Goal: Task Accomplishment & Management: Manage account settings

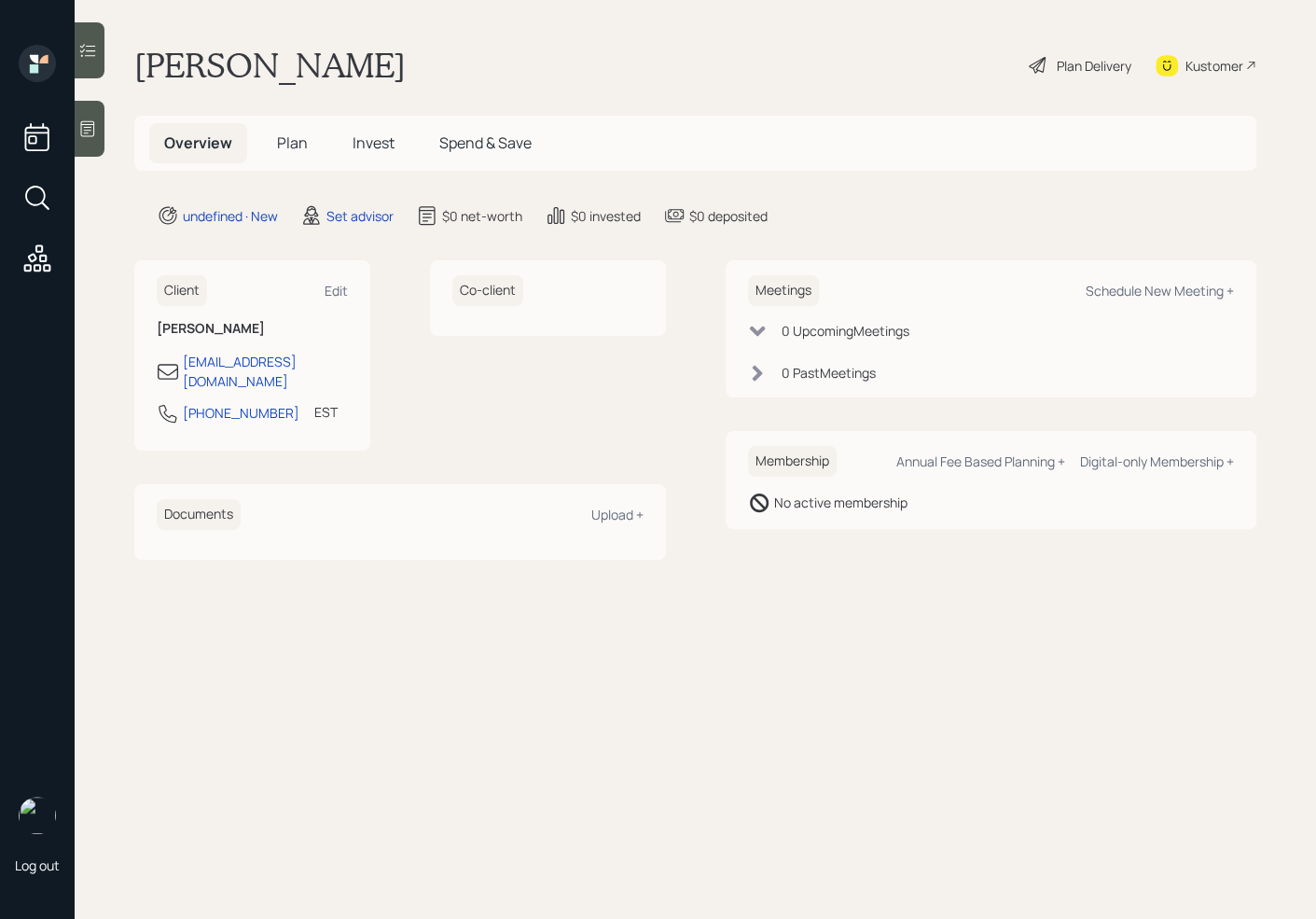
click at [95, 140] on div at bounding box center [89, 129] width 30 height 56
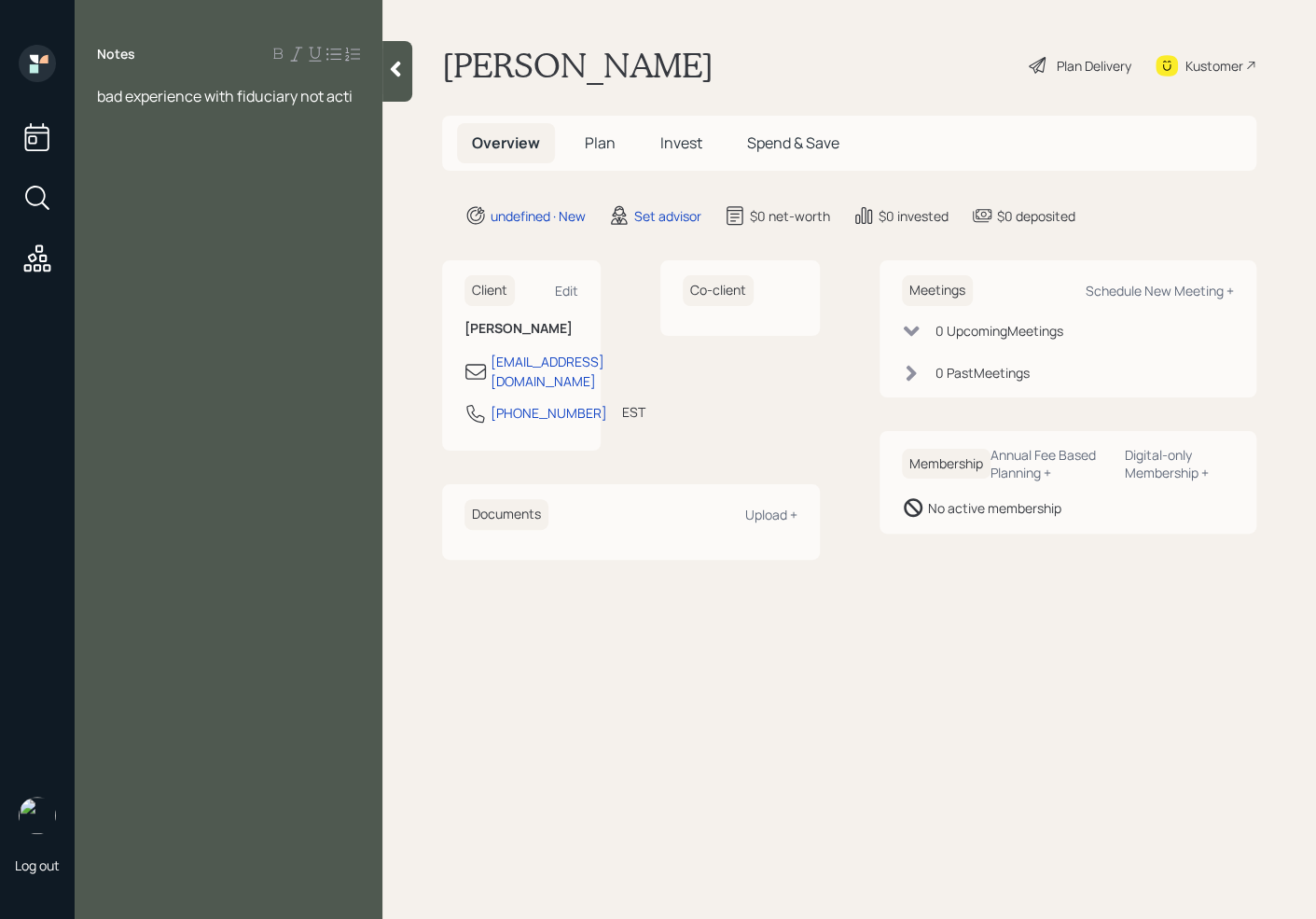
click at [300, 97] on span "bad experience with fiduciary not acti" at bounding box center [224, 96] width 255 height 20
click at [347, 98] on div "bad experience with advisor not acti" at bounding box center [228, 96] width 263 height 20
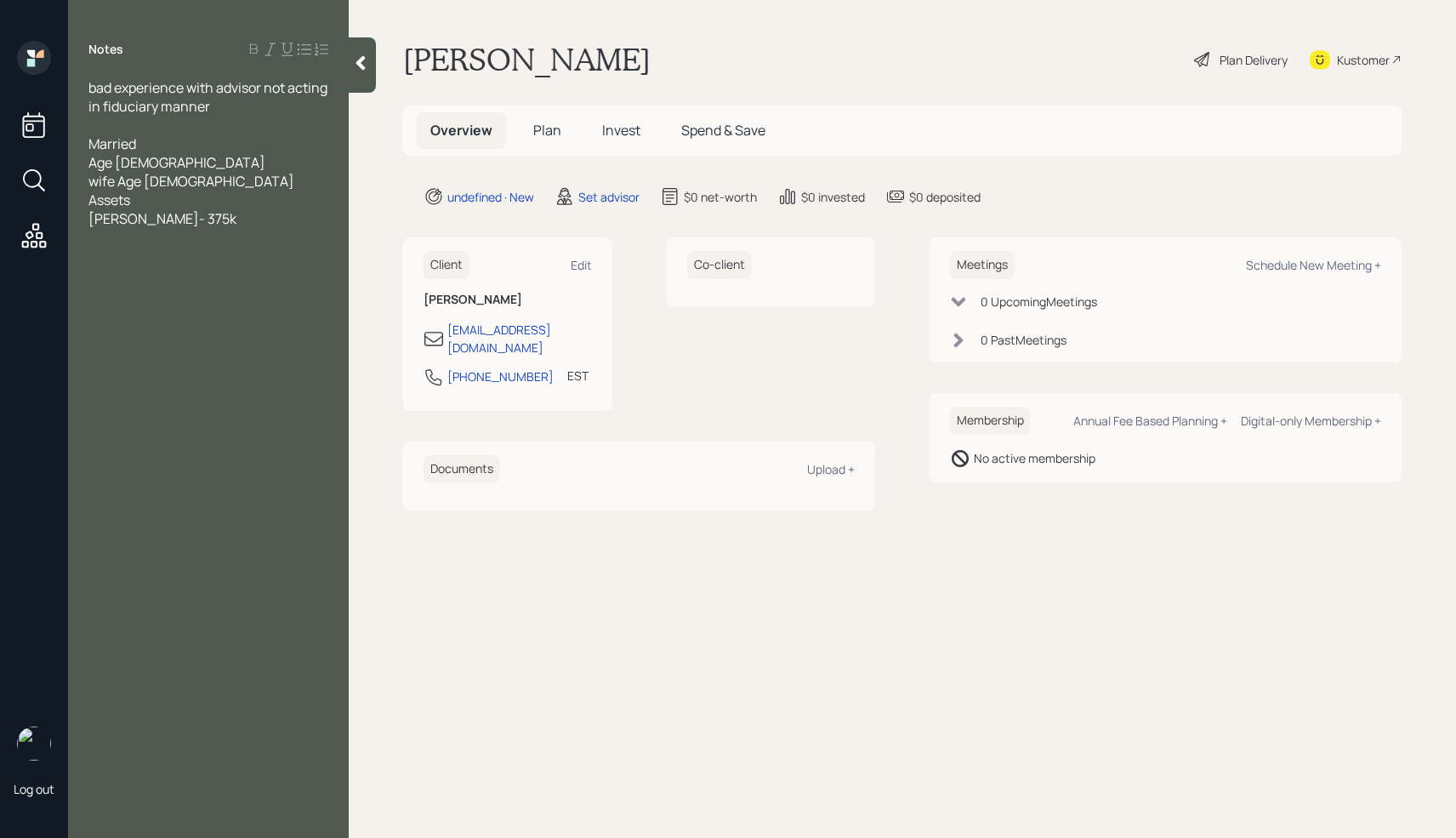
click at [138, 221] on span "[PERSON_NAME]- 375k" at bounding box center [162, 218] width 148 height 19
click at [265, 239] on div "[PERSON_NAME] Simple IRA/Individual Brokerage account - 375k" at bounding box center [208, 237] width 240 height 56
click at [123, 265] on div at bounding box center [208, 274] width 240 height 19
click at [189, 265] on span "Deffered Compe - 60k" at bounding box center [156, 274] width 136 height 19
click at [253, 265] on div "Deffered Comp - 60k" at bounding box center [208, 274] width 240 height 19
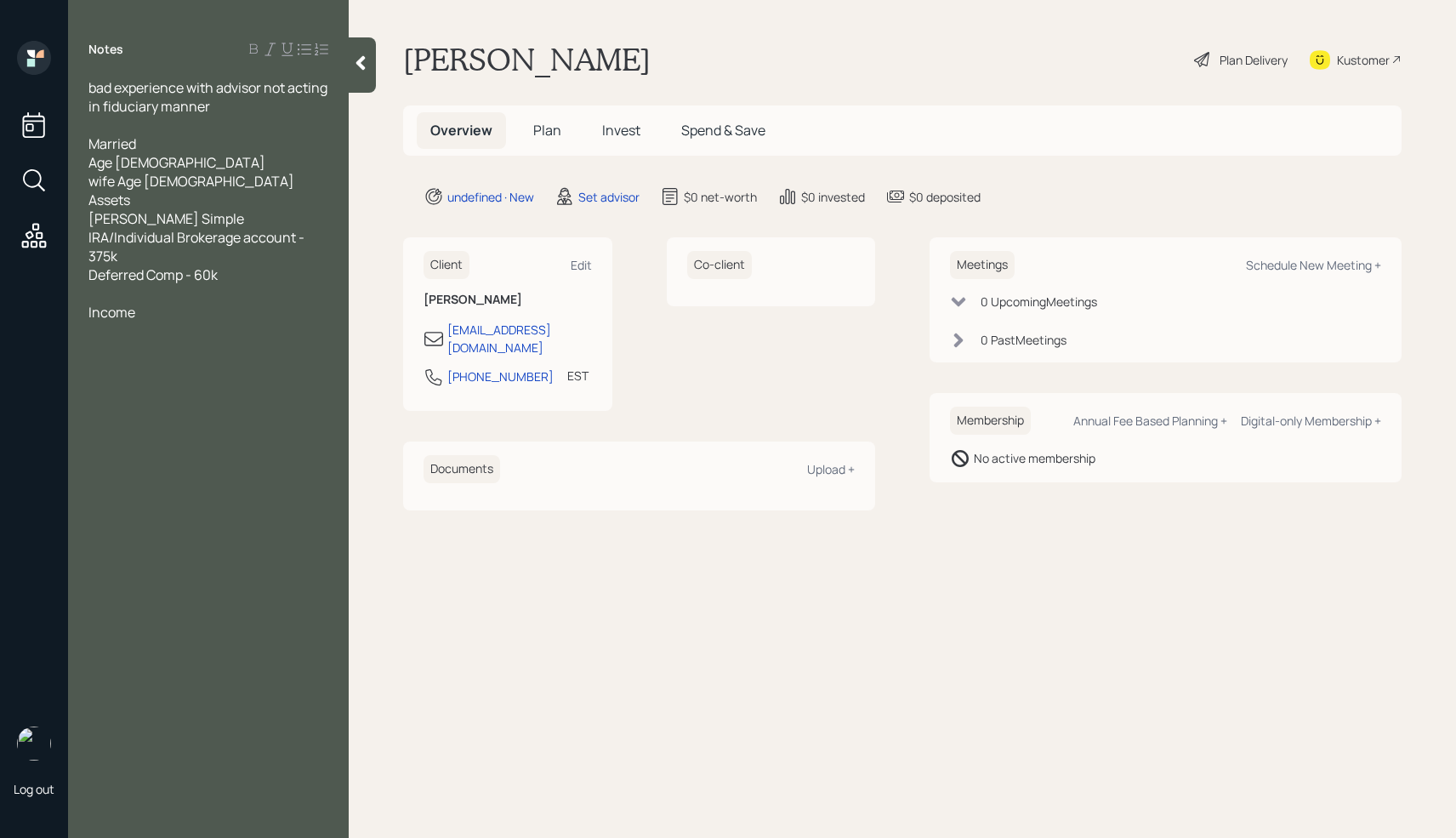
click at [110, 284] on div at bounding box center [208, 293] width 240 height 19
click at [169, 359] on div at bounding box center [208, 367] width 240 height 19
click at [107, 378] on span "SS- 1492" at bounding box center [115, 387] width 55 height 19
click at [197, 378] on div "SS Wife- 1492" at bounding box center [208, 387] width 240 height 19
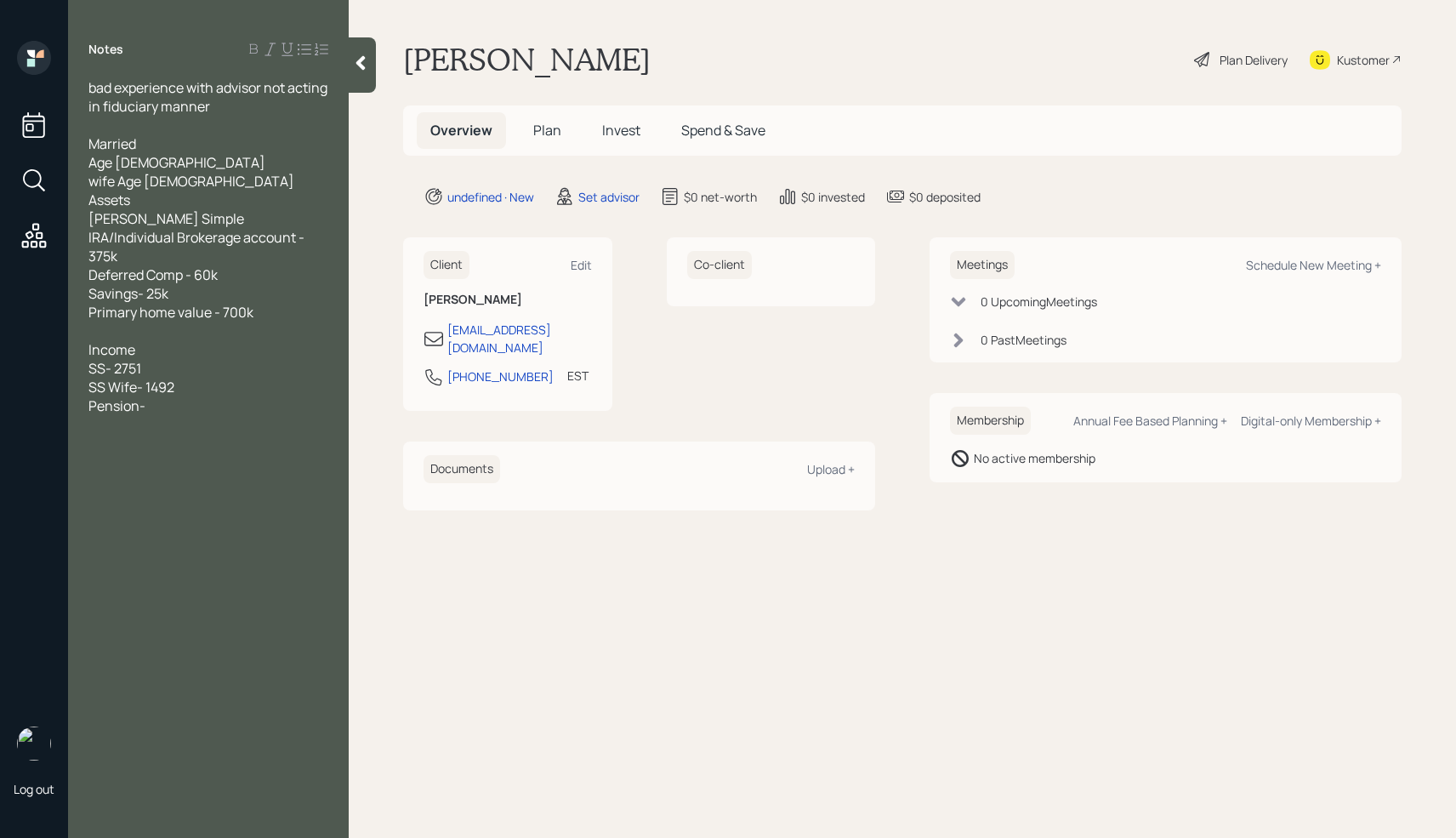
click at [184, 397] on div "Pension-" at bounding box center [208, 405] width 240 height 19
click at [168, 397] on div "Pension-" at bounding box center [208, 405] width 240 height 19
click at [192, 378] on div "SS Wife- 1492" at bounding box center [208, 387] width 240 height 19
click at [168, 340] on div "Income" at bounding box center [208, 349] width 240 height 19
click at [159, 359] on div "SS- 2751" at bounding box center [208, 367] width 240 height 19
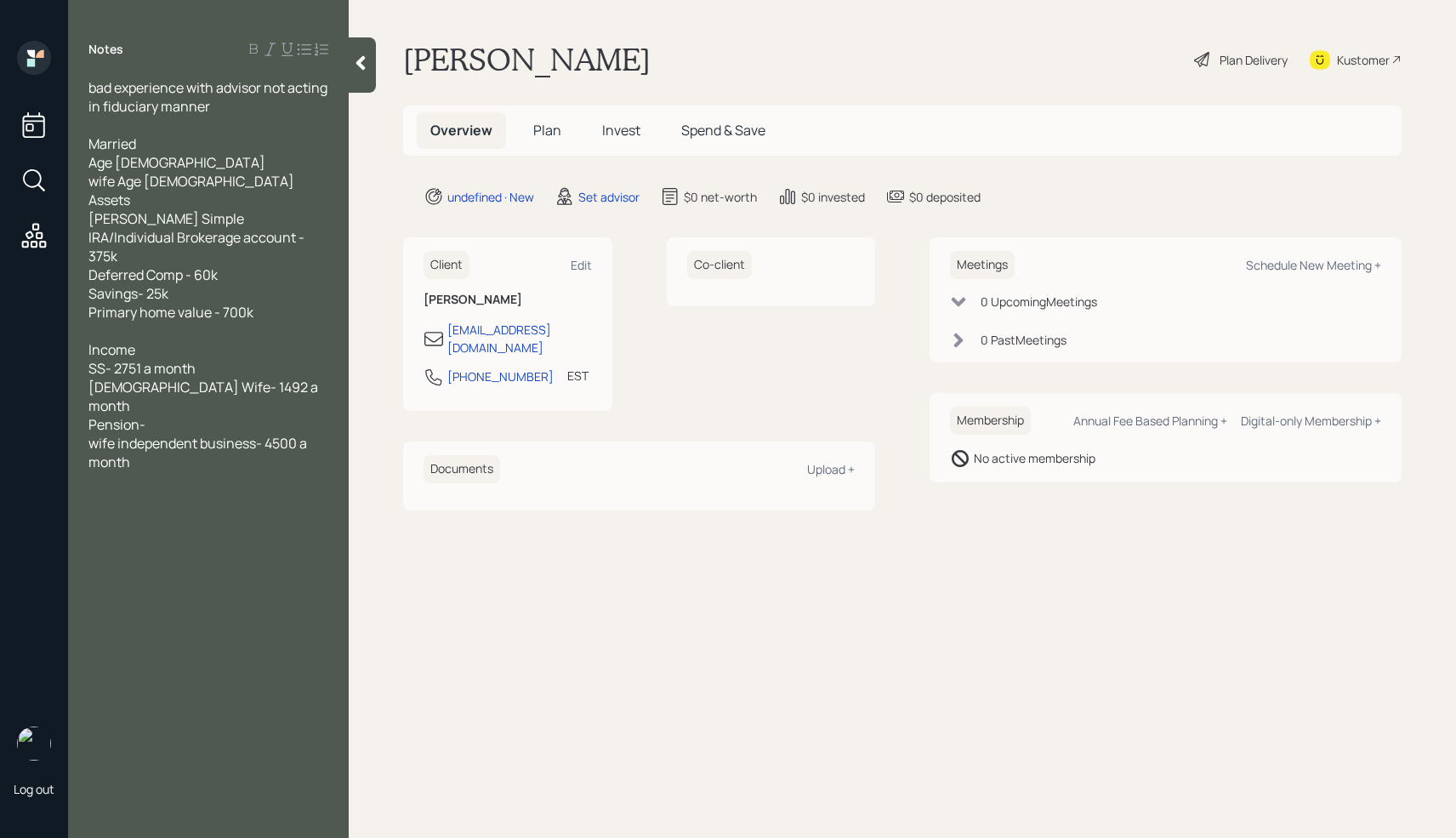
click at [172, 415] on div "Pension-" at bounding box center [208, 424] width 240 height 19
click at [154, 435] on div "Notes bad experience with advisor not acting in fiduciary manner Married Age [D…" at bounding box center [208, 428] width 281 height 776
click at [150, 434] on div "wife independent business- 4500 a month" at bounding box center [208, 452] width 240 height 37
click at [155, 434] on div "wife's independent business- 4500 a month" at bounding box center [208, 452] width 240 height 37
click at [165, 434] on div "wife's independent business- 4500 a month" at bounding box center [208, 452] width 240 height 37
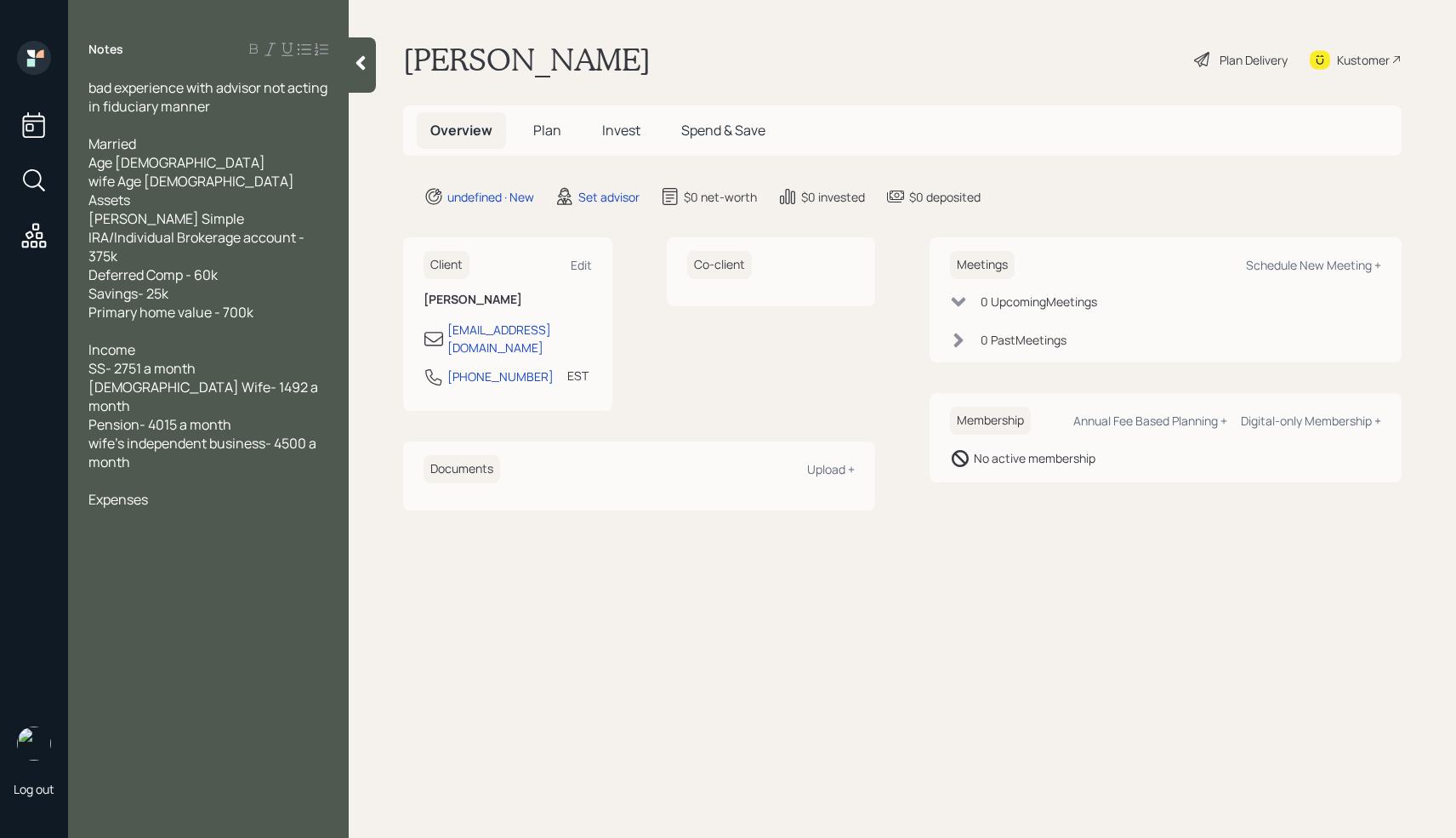
click at [135, 508] on div at bounding box center [208, 517] width 240 height 19
click at [150, 527] on span "needs new roof on home" at bounding box center [164, 536] width 152 height 19
click at [147, 508] on div "3500" at bounding box center [208, 517] width 240 height 19
click at [247, 265] on div "Deferred Comp - 60k" at bounding box center [208, 274] width 240 height 19
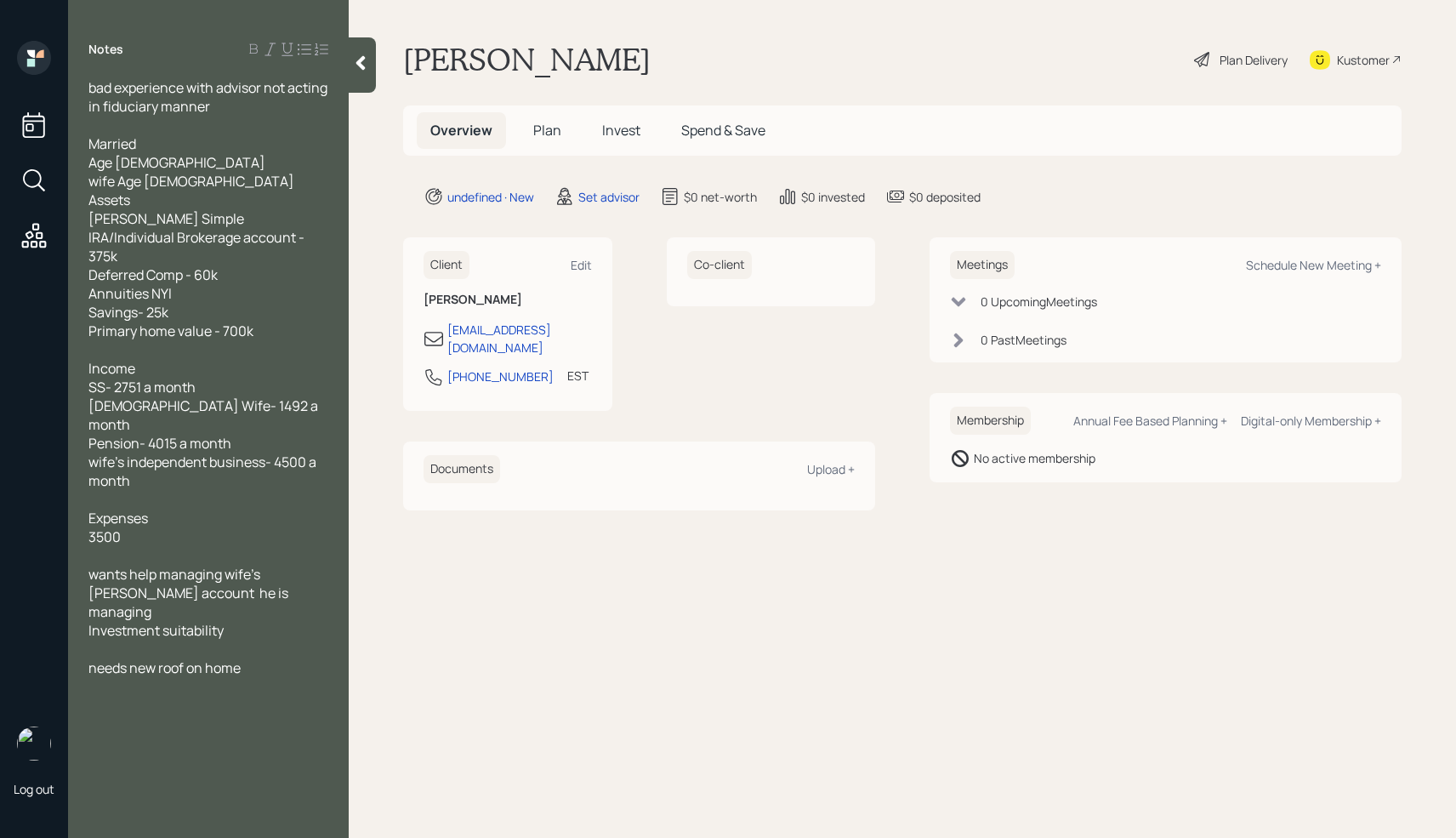
click at [123, 640] on div at bounding box center [208, 649] width 240 height 19
click at [665, 678] on main "[PERSON_NAME] Plan Delivery Kustomer Overview Plan Invest Spend & Save undefine…" at bounding box center [903, 419] width 1108 height 838
click at [1200, 264] on div "Schedule New Meeting +" at bounding box center [1313, 264] width 135 height 16
select select "round-[PERSON_NAME]"
click at [366, 66] on icon at bounding box center [360, 63] width 17 height 17
